Goal: Task Accomplishment & Management: Complete application form

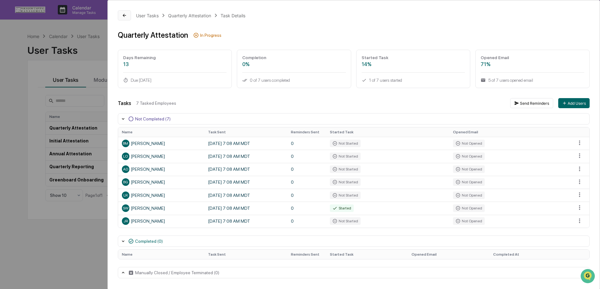
click at [122, 16] on icon at bounding box center [124, 15] width 5 height 5
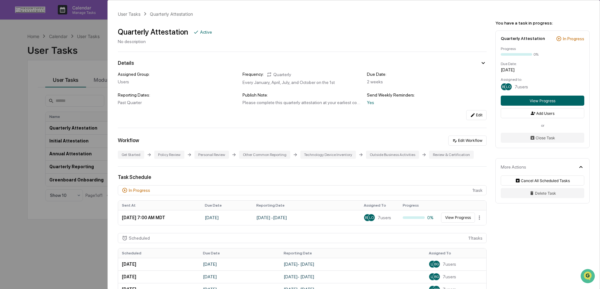
click at [26, 109] on div "User Tasks Quarterly Attestation Quarterly Attestation Active No description De…" at bounding box center [300, 144] width 600 height 289
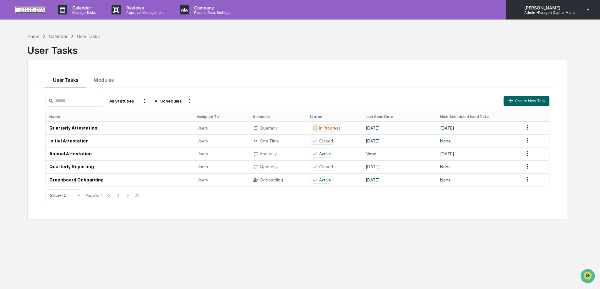
click at [554, 11] on p "Admin • Paragon Capital Management" at bounding box center [549, 12] width 58 height 4
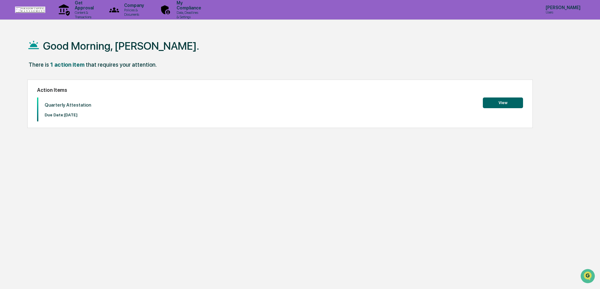
click at [503, 102] on button "View" at bounding box center [503, 102] width 40 height 11
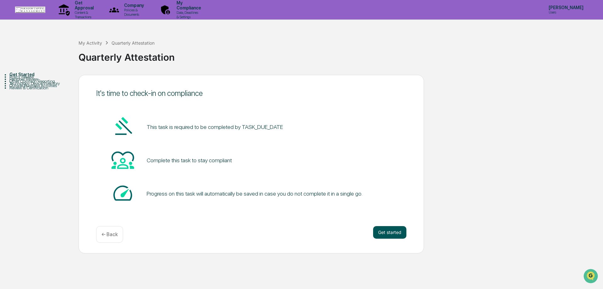
click at [388, 231] on button "Get started" at bounding box center [389, 232] width 33 height 13
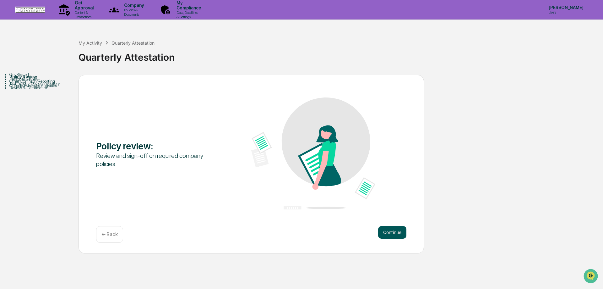
click at [390, 233] on button "Continue" at bounding box center [392, 232] width 28 height 13
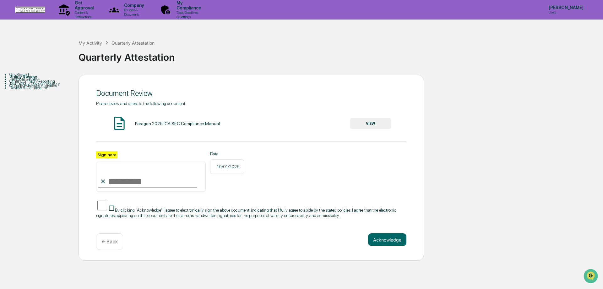
click at [104, 181] on icon at bounding box center [103, 181] width 7 height 7
click at [113, 182] on input "Sign here" at bounding box center [151, 177] width 110 height 30
type input "**********"
click at [375, 125] on button "VIEW" at bounding box center [370, 123] width 41 height 11
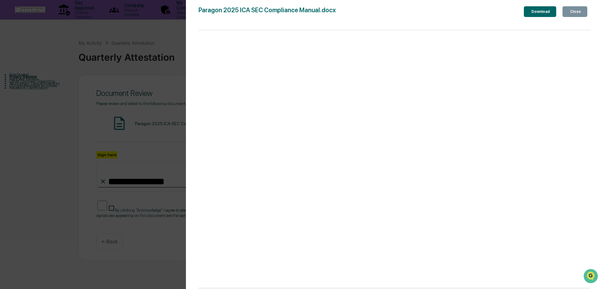
click at [572, 12] on div "Close" at bounding box center [575, 11] width 12 height 4
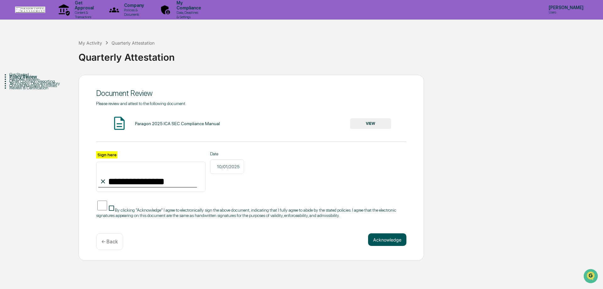
click at [390, 244] on button "Acknowledge" at bounding box center [387, 239] width 38 height 13
click at [374, 252] on button "Acknowledge" at bounding box center [387, 247] width 38 height 13
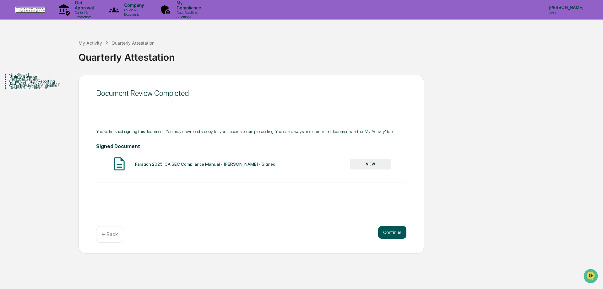
click at [389, 234] on button "Continue" at bounding box center [392, 232] width 28 height 13
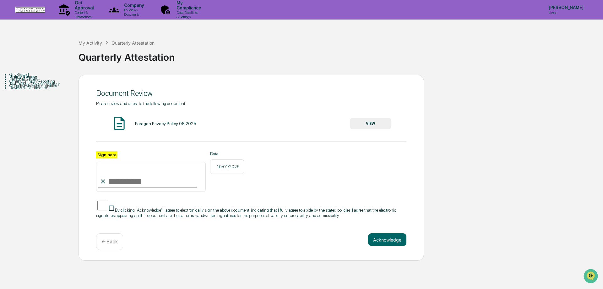
click at [132, 182] on input "Sign here" at bounding box center [151, 177] width 110 height 30
type input "**********"
click at [386, 239] on button "Acknowledge" at bounding box center [387, 239] width 38 height 13
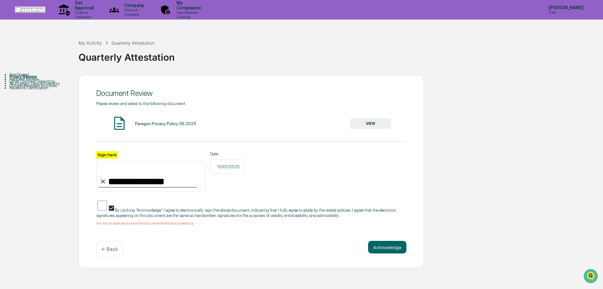
click at [367, 125] on button "VIEW" at bounding box center [370, 123] width 41 height 11
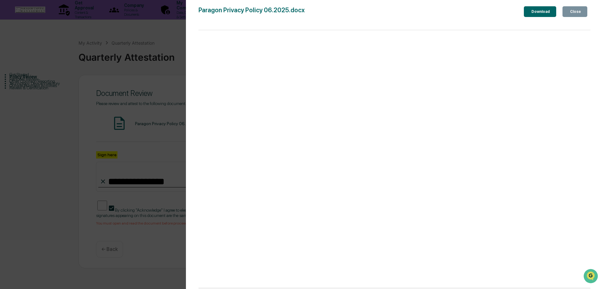
click at [579, 11] on div "Close" at bounding box center [575, 11] width 12 height 4
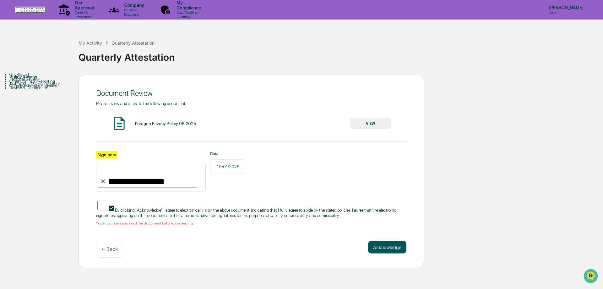
click at [394, 251] on button "Acknowledge" at bounding box center [387, 247] width 38 height 13
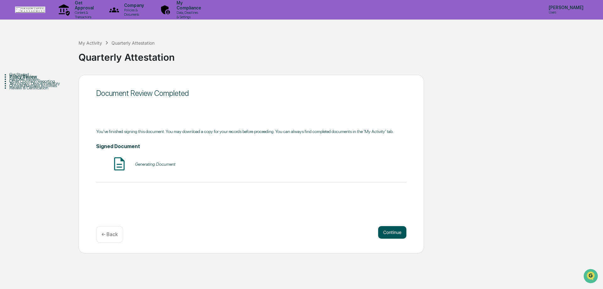
click at [396, 234] on button "Continue" at bounding box center [392, 232] width 28 height 13
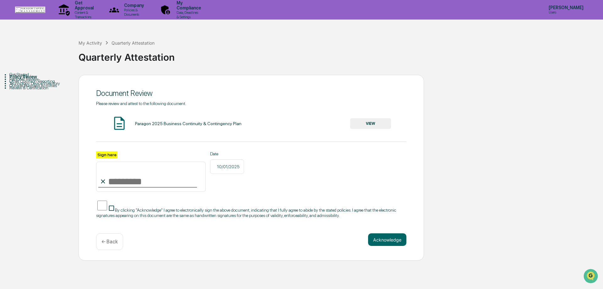
click at [370, 124] on button "VIEW" at bounding box center [370, 123] width 41 height 11
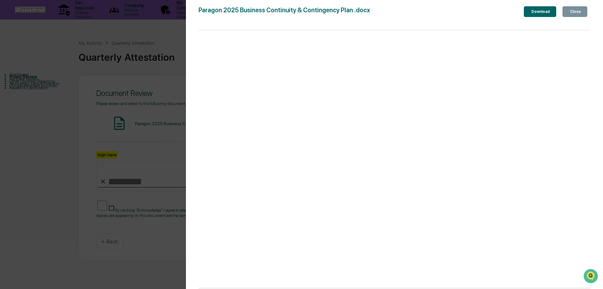
click at [533, 13] on div "Download" at bounding box center [541, 11] width 20 height 4
click at [569, 12] on icon "button" at bounding box center [569, 12] width 0 height 0
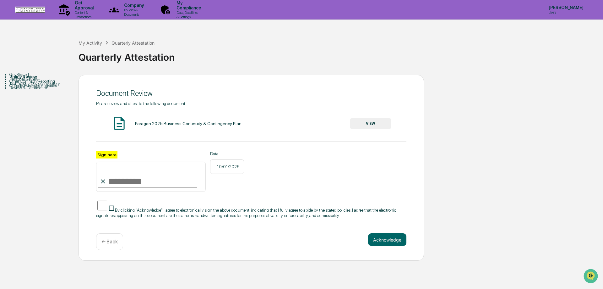
click at [136, 173] on input "Sign here" at bounding box center [151, 177] width 110 height 30
type input "**********"
click at [392, 245] on button "Acknowledge" at bounding box center [387, 239] width 38 height 13
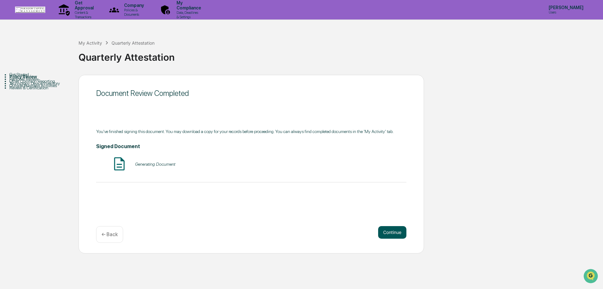
click at [389, 231] on button "Continue" at bounding box center [392, 232] width 28 height 13
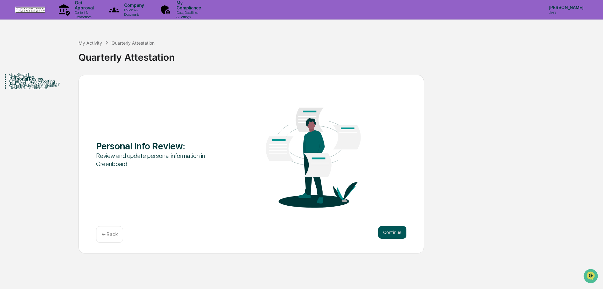
click at [394, 232] on button "Continue" at bounding box center [392, 232] width 28 height 13
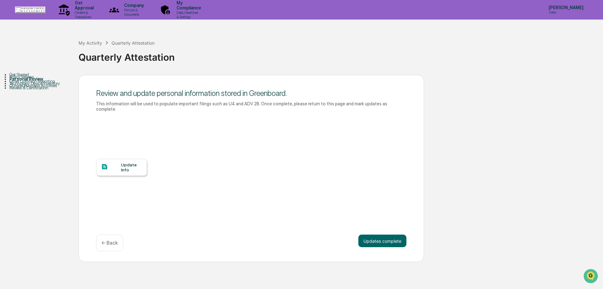
click at [124, 162] on div "Update Info" at bounding box center [131, 167] width 21 height 10
drag, startPoint x: 381, startPoint y: 234, endPoint x: 379, endPoint y: 227, distance: 7.3
click at [381, 234] on button "Updates complete" at bounding box center [383, 240] width 48 height 13
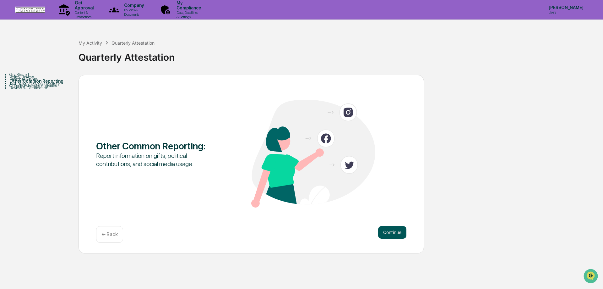
click at [380, 233] on button "Continue" at bounding box center [392, 232] width 28 height 13
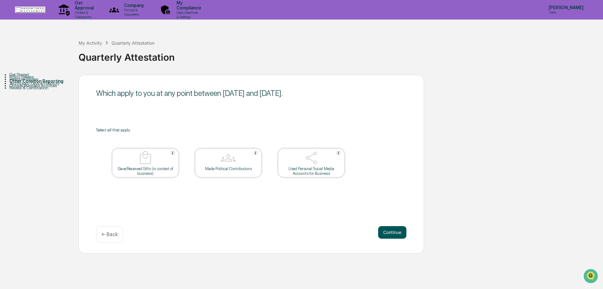
click at [383, 231] on button "Continue" at bounding box center [392, 232] width 28 height 13
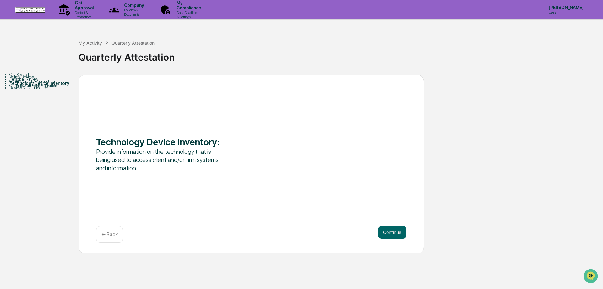
click at [383, 231] on button "Continue" at bounding box center [392, 232] width 28 height 13
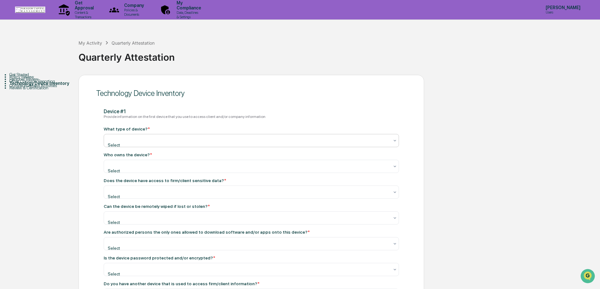
click at [206, 136] on div "Select" at bounding box center [248, 140] width 287 height 13
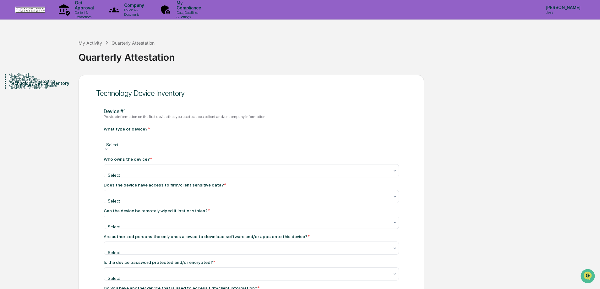
click at [195, 163] on div at bounding box center [251, 163] width 289 height 6
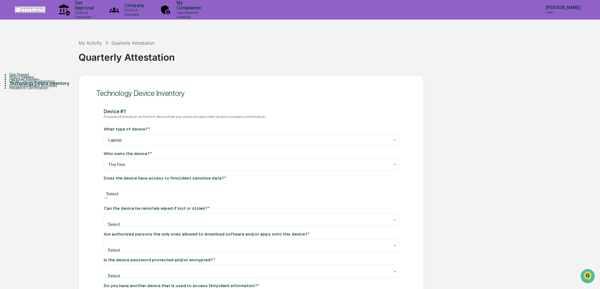
click at [188, 189] on div at bounding box center [251, 187] width 289 height 6
click at [177, 213] on div at bounding box center [251, 212] width 289 height 6
click at [444, 173] on div "Get Started Policy Review Personal Review Other Common Reporting Technology Dev…" at bounding box center [300, 235] width 594 height 320
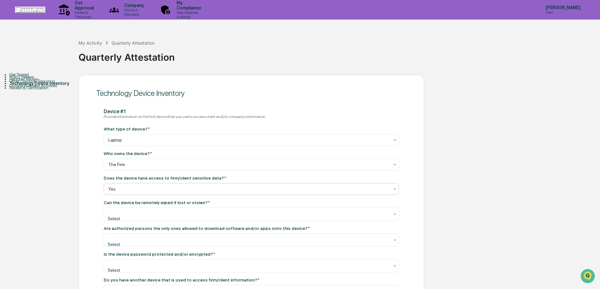
click at [156, 186] on div at bounding box center [248, 189] width 281 height 6
click at [161, 213] on div at bounding box center [248, 214] width 281 height 6
click at [161, 186] on div at bounding box center [251, 187] width 289 height 6
click at [159, 190] on div at bounding box center [251, 187] width 289 height 6
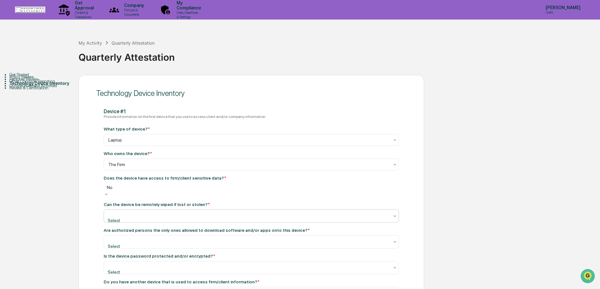
click at [156, 213] on div at bounding box center [248, 214] width 281 height 6
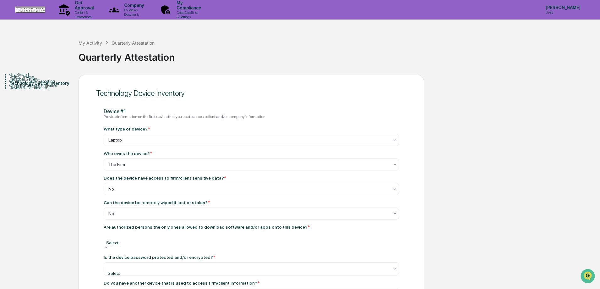
click at [163, 238] on div at bounding box center [251, 236] width 289 height 6
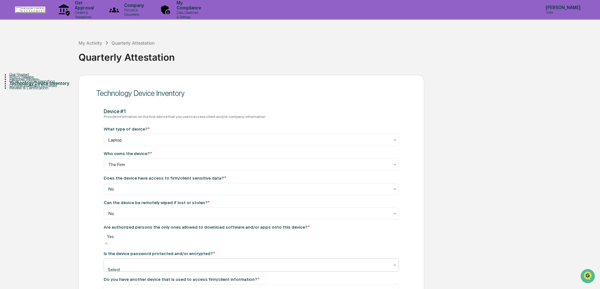
click at [162, 263] on div at bounding box center [248, 263] width 281 height 6
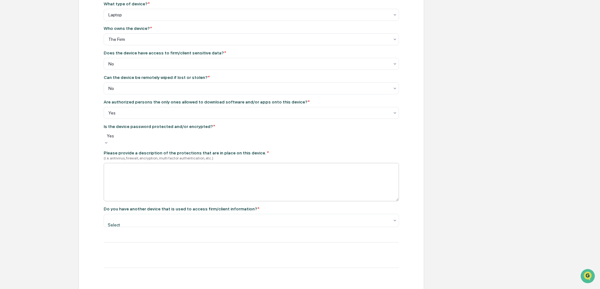
scroll to position [126, 0]
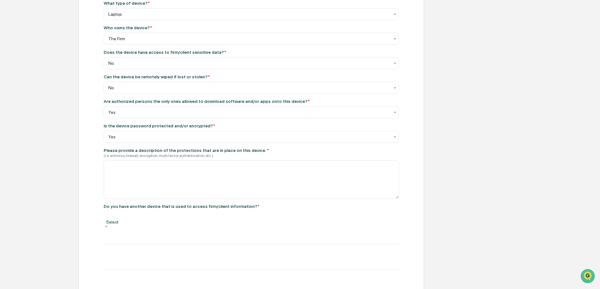
click at [169, 217] on div at bounding box center [251, 215] width 289 height 6
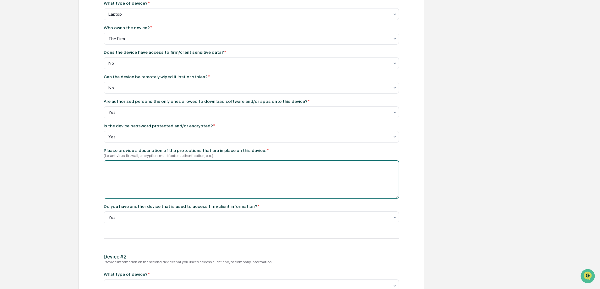
click at [156, 168] on textarea at bounding box center [251, 179] width 295 height 38
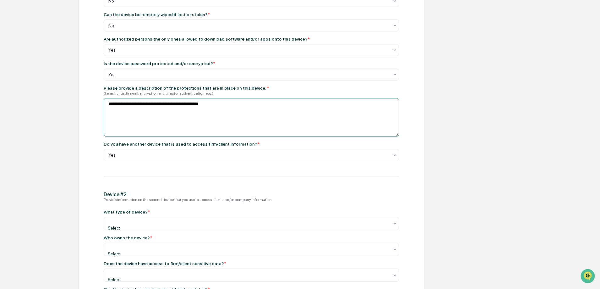
scroll to position [189, 0]
type textarea "**********"
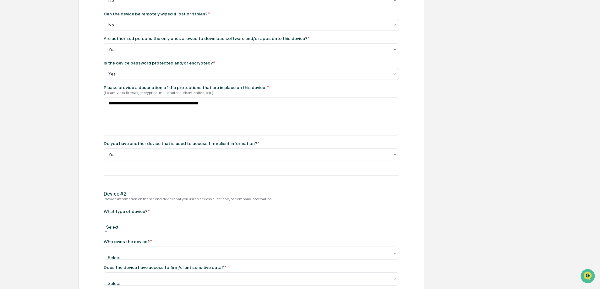
click at [152, 226] on div "Select" at bounding box center [251, 222] width 295 height 13
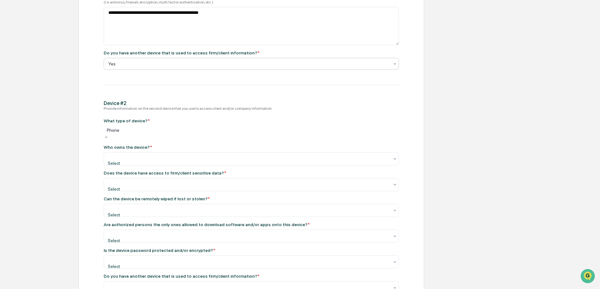
scroll to position [283, 0]
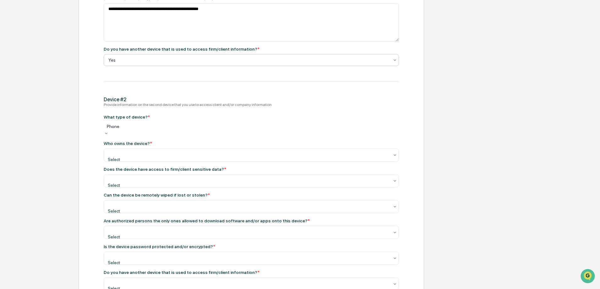
click at [152, 151] on div at bounding box center [248, 153] width 281 height 6
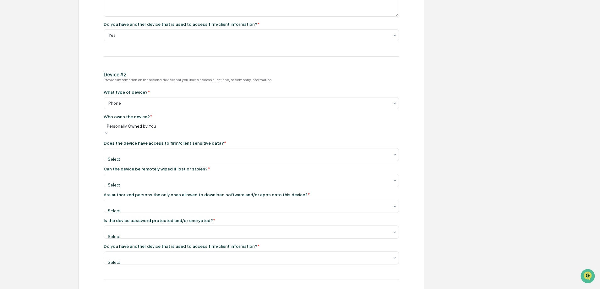
scroll to position [314, 0]
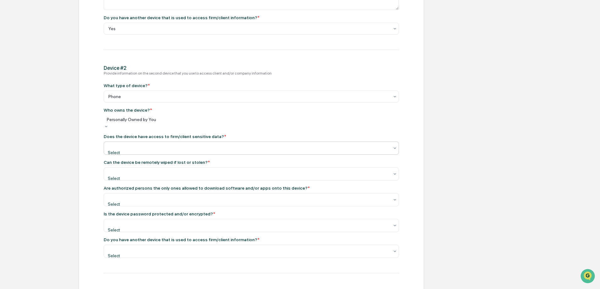
click at [169, 146] on div at bounding box center [248, 146] width 281 height 6
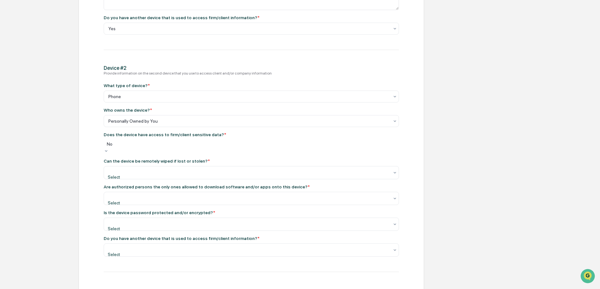
click at [159, 170] on div at bounding box center [248, 171] width 281 height 6
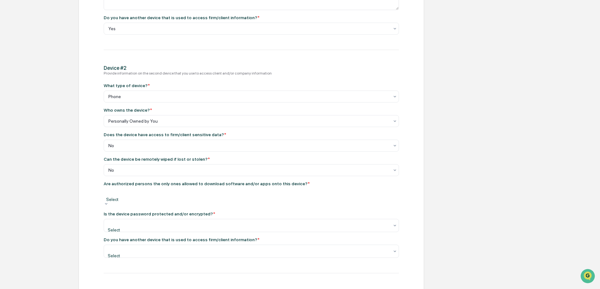
click at [158, 192] on div at bounding box center [251, 193] width 289 height 6
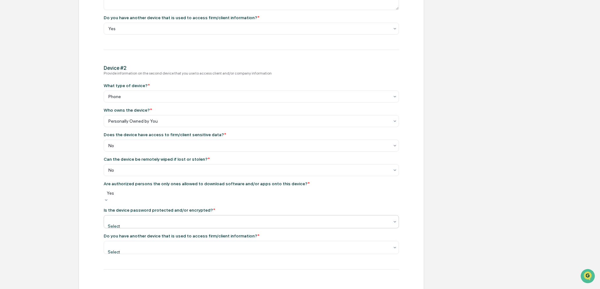
click at [149, 219] on div at bounding box center [248, 220] width 281 height 6
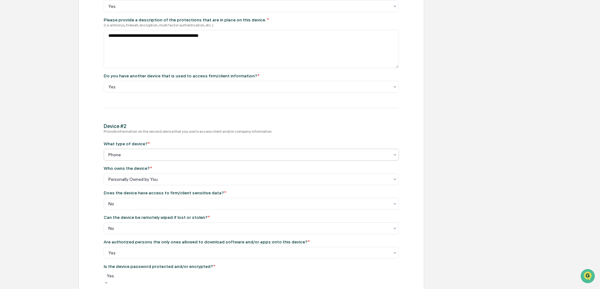
scroll to position [251, 0]
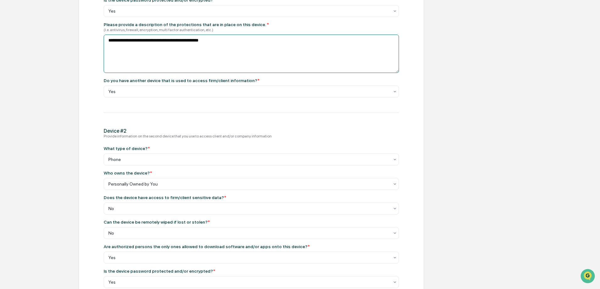
drag, startPoint x: 107, startPoint y: 42, endPoint x: 249, endPoint y: 43, distance: 142.4
click at [249, 43] on textarea "**********" at bounding box center [251, 54] width 295 height 38
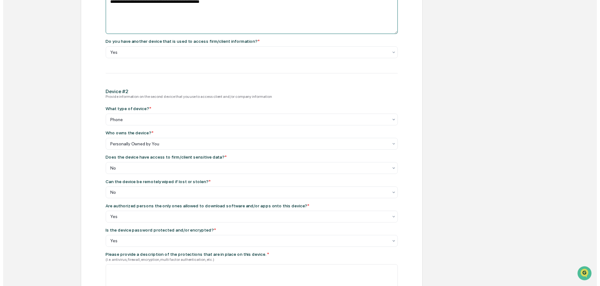
scroll to position [397, 0]
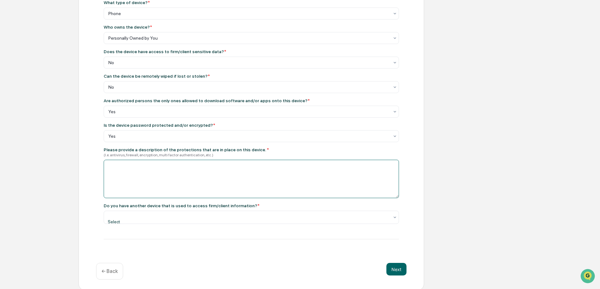
click at [126, 166] on textarea at bounding box center [251, 179] width 295 height 38
paste textarea "**********"
type textarea "**********"
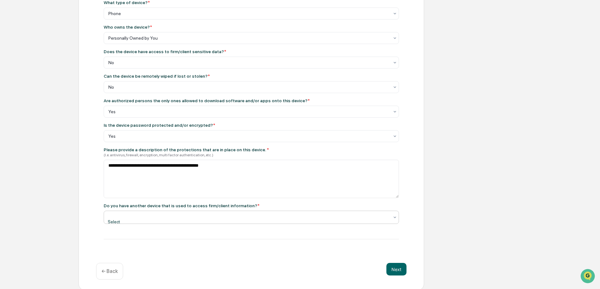
click at [130, 216] on div at bounding box center [248, 215] width 281 height 6
click at [400, 268] on button "Next" at bounding box center [397, 268] width 20 height 13
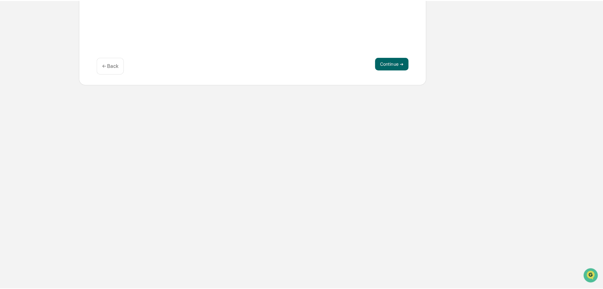
scroll to position [0, 0]
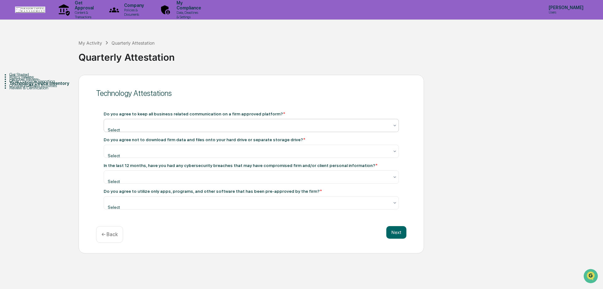
click at [161, 125] on div at bounding box center [248, 123] width 281 height 6
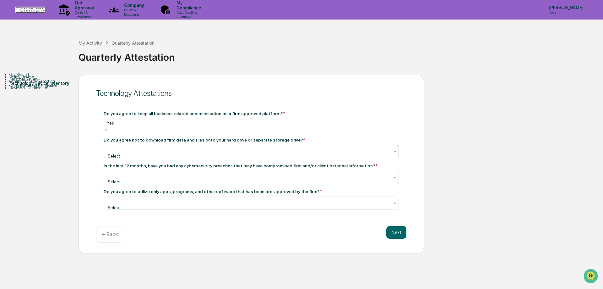
click at [154, 151] on div at bounding box center [248, 149] width 281 height 6
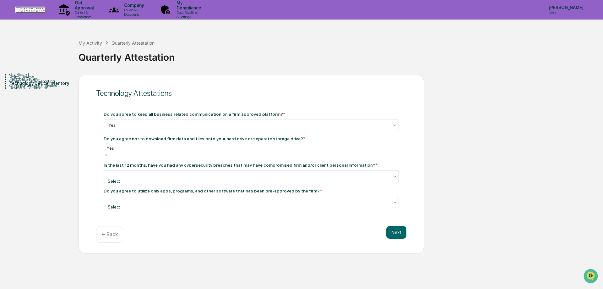
click at [161, 178] on div at bounding box center [248, 175] width 281 height 6
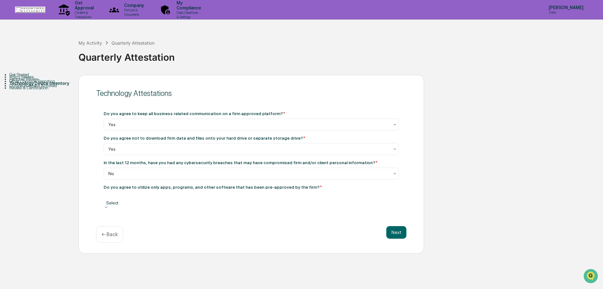
click at [152, 200] on div at bounding box center [251, 196] width 289 height 6
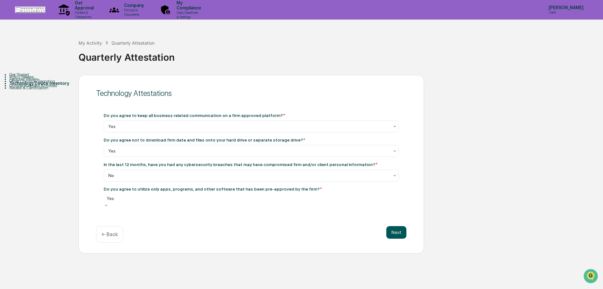
click at [398, 231] on button "Next" at bounding box center [397, 232] width 20 height 13
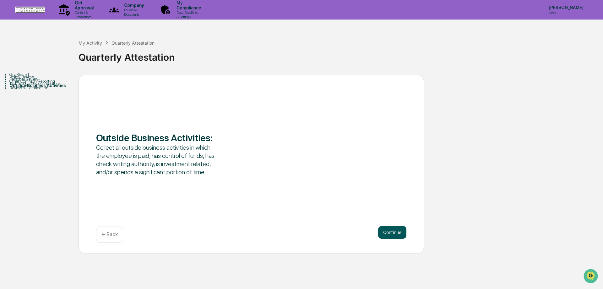
click at [397, 230] on button "Continue" at bounding box center [392, 232] width 28 height 13
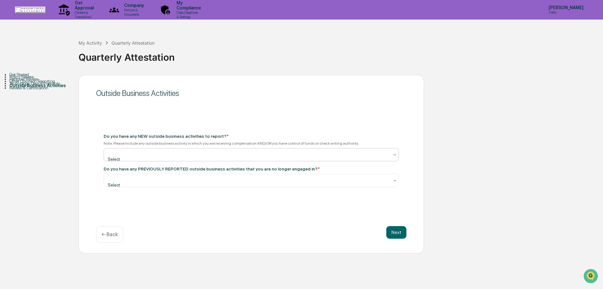
click at [160, 155] on div at bounding box center [248, 153] width 281 height 6
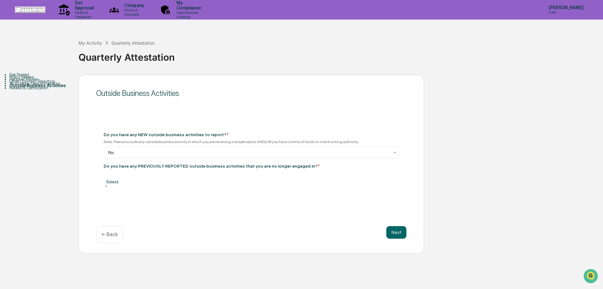
click at [165, 179] on div at bounding box center [251, 175] width 289 height 6
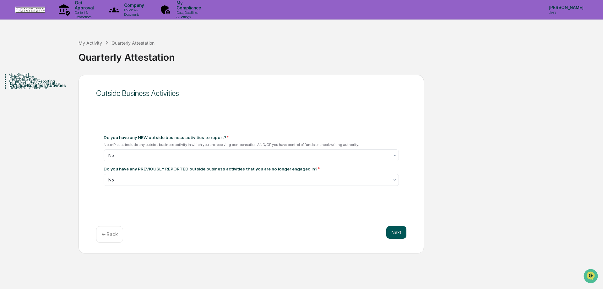
click at [394, 231] on button "Next" at bounding box center [397, 232] width 20 height 13
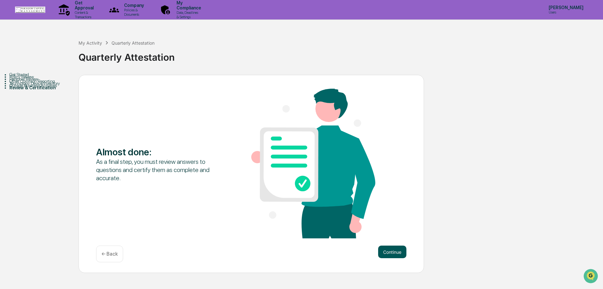
click at [391, 253] on button "Continue" at bounding box center [392, 251] width 28 height 13
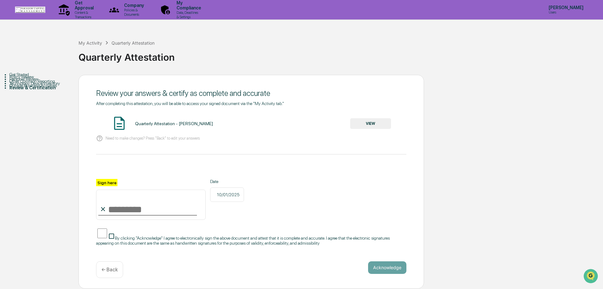
click at [376, 125] on button "VIEW" at bounding box center [370, 123] width 41 height 11
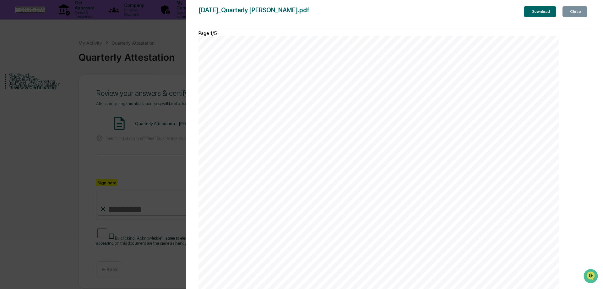
click at [534, 14] on div "Download" at bounding box center [541, 11] width 20 height 4
click at [521, 98] on div "[DATE] Paragon Capital Management Quarterly Attestation - [PERSON_NAME] Content…" at bounding box center [379, 291] width 361 height 510
click at [571, 12] on div "Close" at bounding box center [575, 11] width 12 height 4
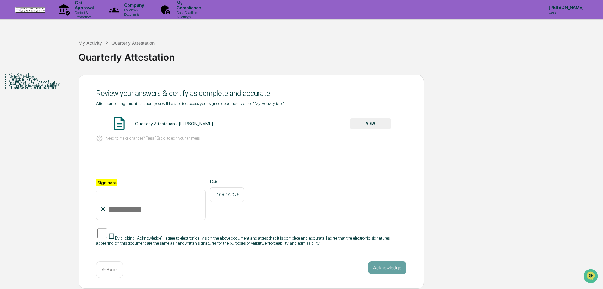
click at [115, 212] on input "Sign here" at bounding box center [151, 205] width 110 height 30
type input "**********"
click at [385, 267] on button "Acknowledge" at bounding box center [387, 267] width 38 height 13
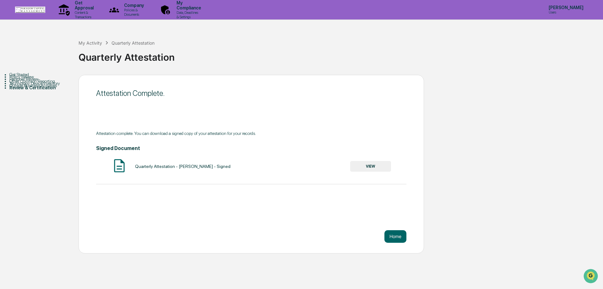
click at [365, 166] on button "VIEW" at bounding box center [370, 166] width 41 height 11
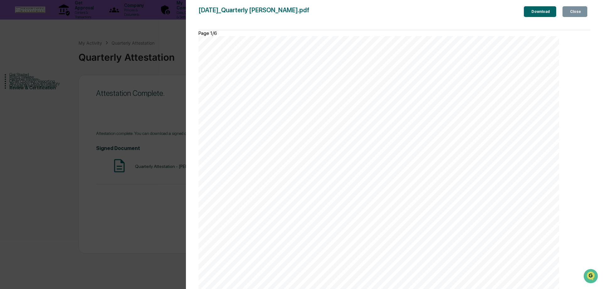
click at [531, 11] on div "Download" at bounding box center [541, 11] width 20 height 4
click at [578, 7] on button "Close" at bounding box center [575, 11] width 25 height 11
